Goal: Information Seeking & Learning: Understand process/instructions

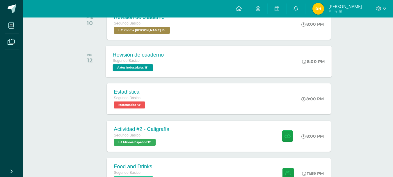
scroll to position [116, 0]
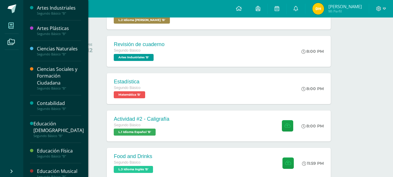
click at [10, 23] on icon at bounding box center [10, 26] width 5 height 6
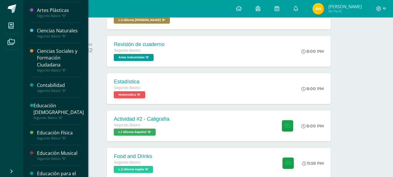
scroll to position [89, 0]
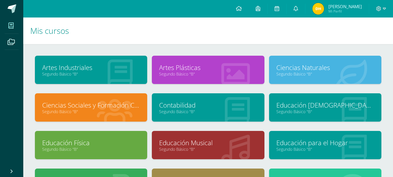
click at [217, 147] on link "Segundo Básico "B"" at bounding box center [208, 149] width 98 height 6
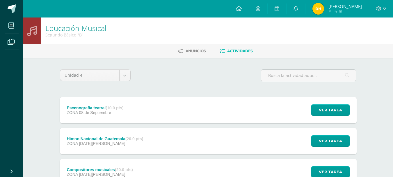
click at [154, 114] on div "Escenografía teatral (10.0 pts) ZONA 08 de Septiembre Ver tarea Escenografía te…" at bounding box center [208, 110] width 297 height 26
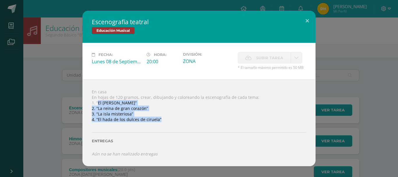
drag, startPoint x: 97, startPoint y: 104, endPoint x: 181, endPoint y: 123, distance: 86.4
click at [181, 123] on div "En casa En hojas de 120 gramos, crear, dibujando y coloreando la escenografía d…" at bounding box center [198, 122] width 233 height 86
click at [181, 123] on div at bounding box center [199, 124] width 214 height 5
drag, startPoint x: 94, startPoint y: 103, endPoint x: 147, endPoint y: 123, distance: 57.1
click at [147, 123] on div "En casa En hojas de 120 gramos, crear, dibujando y coloreando la escenografía d…" at bounding box center [198, 122] width 233 height 86
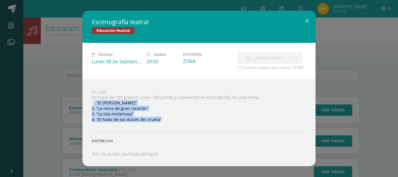
click at [147, 123] on div at bounding box center [199, 124] width 214 height 5
drag, startPoint x: 97, startPoint y: 107, endPoint x: 164, endPoint y: 126, distance: 69.9
click at [164, 126] on div "En casa En hojas de 120 gramos, crear, dibujando y coloreando la escenografía d…" at bounding box center [198, 122] width 233 height 86
click at [164, 126] on div at bounding box center [199, 124] width 214 height 5
drag, startPoint x: 97, startPoint y: 105, endPoint x: 156, endPoint y: 125, distance: 62.8
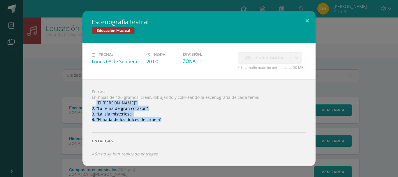
click at [156, 125] on div "En casa En hojas de 120 gramos, crear, dibujando y coloreando la escenografía d…" at bounding box center [198, 122] width 233 height 86
click at [252, 126] on div at bounding box center [199, 124] width 214 height 5
drag, startPoint x: 98, startPoint y: 108, endPoint x: 141, endPoint y: 116, distance: 44.0
click at [141, 116] on div "En casa En hojas de 120 gramos, crear, dibujando y coloreando la escenografía d…" at bounding box center [198, 122] width 233 height 86
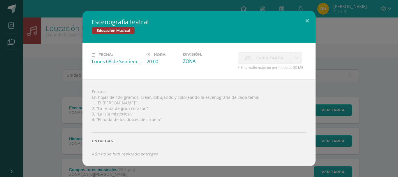
click at [147, 86] on div "En casa En hojas de 120 gramos, crear, dibujando y coloreando la escenografía d…" at bounding box center [198, 122] width 233 height 86
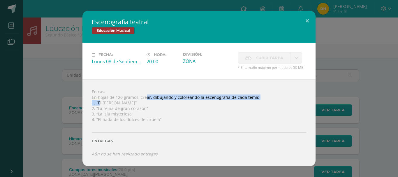
drag, startPoint x: 99, startPoint y: 104, endPoint x: 146, endPoint y: 99, distance: 47.1
click at [146, 99] on div "En casa En hojas de 120 gramos, crear, dibujando y coloreando la escenografía d…" at bounding box center [198, 122] width 233 height 86
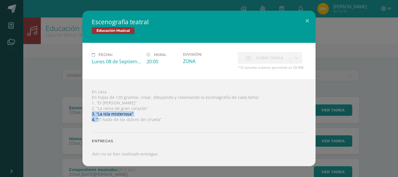
drag, startPoint x: 98, startPoint y: 121, endPoint x: 153, endPoint y: 114, distance: 55.5
click at [151, 114] on div "En casa En hojas de 120 gramos, crear, dibujando y coloreando la escenografía d…" at bounding box center [198, 122] width 233 height 86
click at [208, 86] on div "En casa En hojas de 120 gramos, crear, dibujando y coloreando la escenografía d…" at bounding box center [198, 122] width 233 height 86
